Goal: Information Seeking & Learning: Compare options

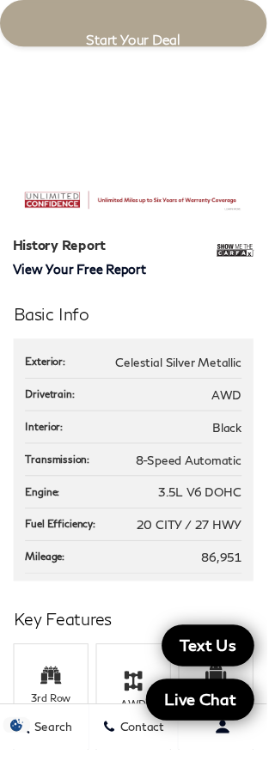
scroll to position [1415, 0]
